Goal: Check status

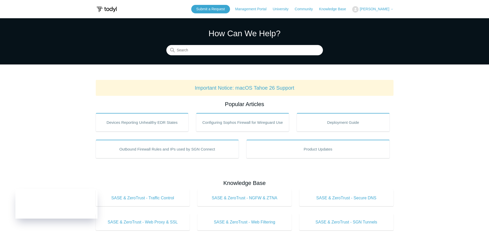
click at [375, 14] on header "Submit a Request Management Portal University Community Knowledge Base [PERSON_…" at bounding box center [245, 9] width 298 height 18
click at [378, 9] on span "[PERSON_NAME]" at bounding box center [375, 9] width 30 height 4
click at [377, 18] on link "My Support Requests" at bounding box center [378, 20] width 50 height 9
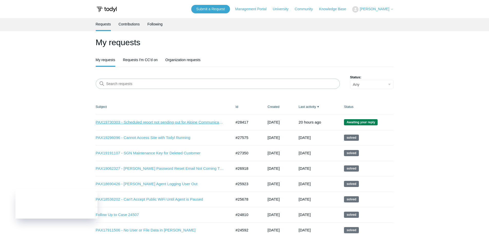
click at [155, 122] on link "PAX19730303 - Scheduled report not sending out for Alpine Communications - SOC" at bounding box center [160, 122] width 128 height 6
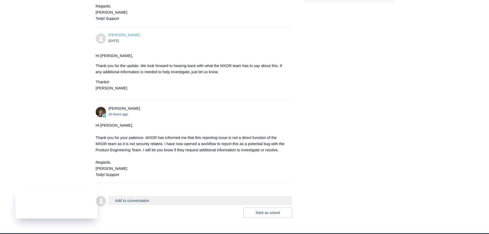
scroll to position [288, 0]
